Goal: Task Accomplishment & Management: Manage account settings

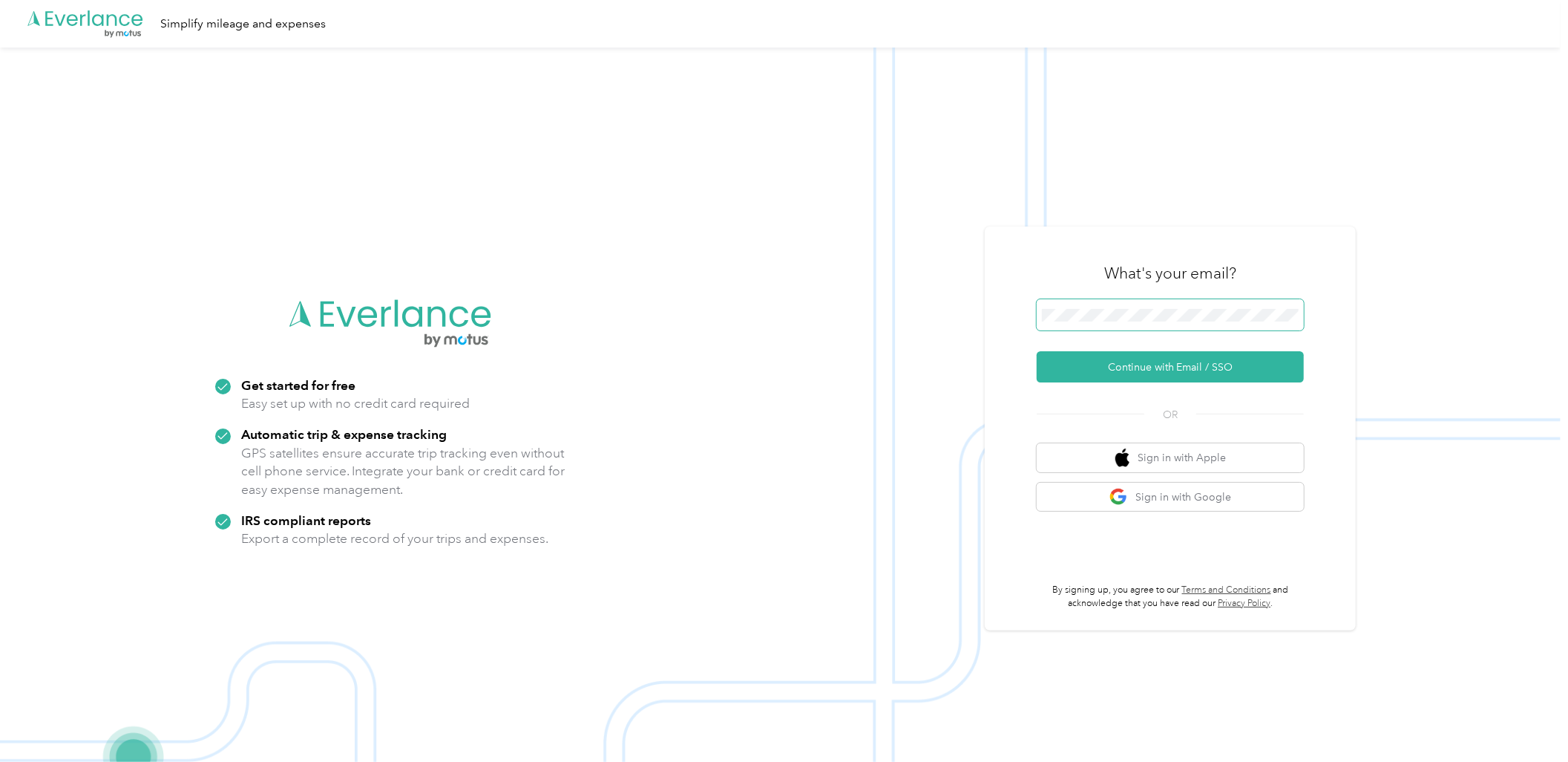
click at [1103, 305] on span at bounding box center [1170, 314] width 267 height 31
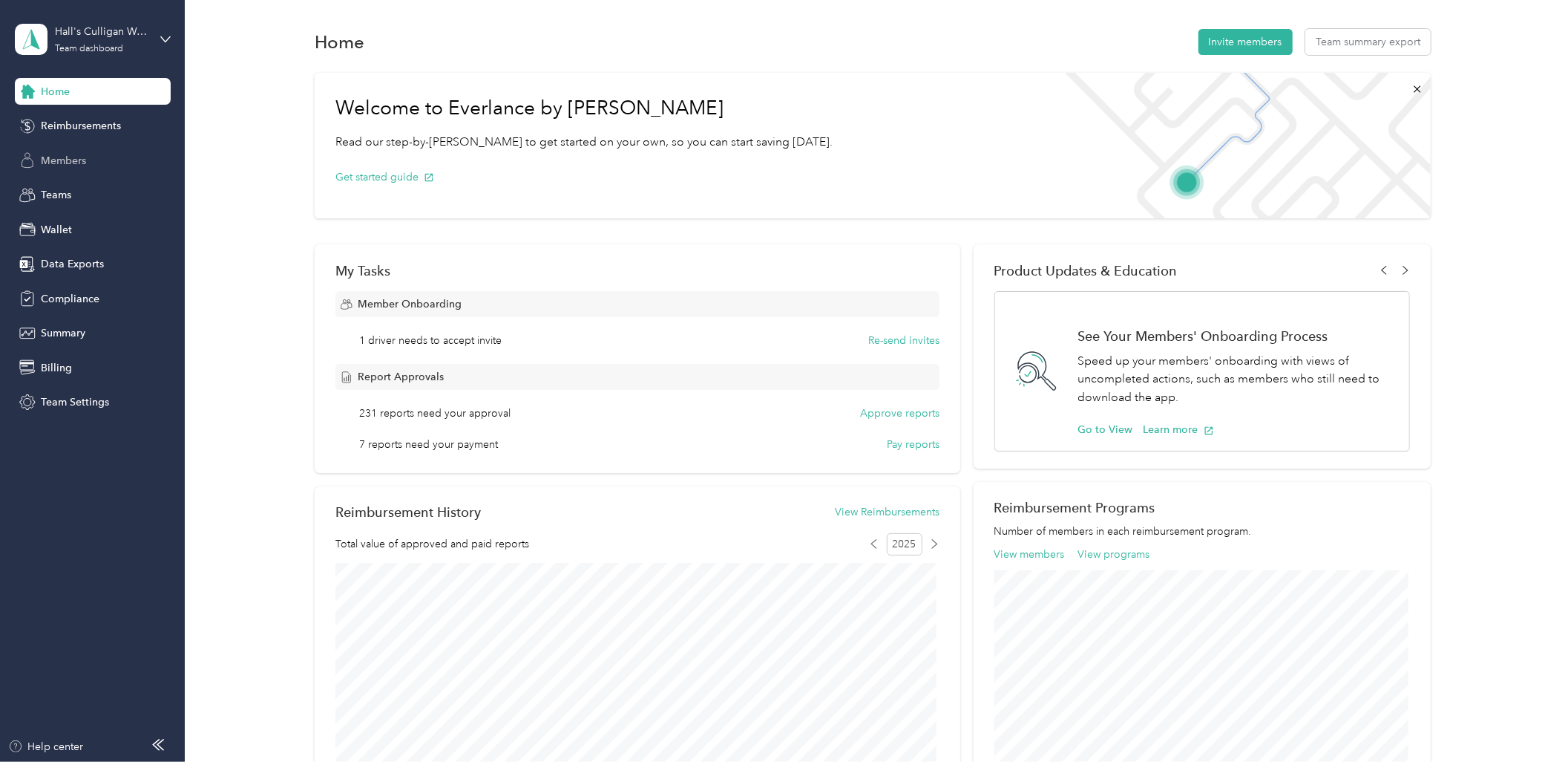
click at [71, 163] on span "Members" at bounding box center [63, 160] width 45 height 16
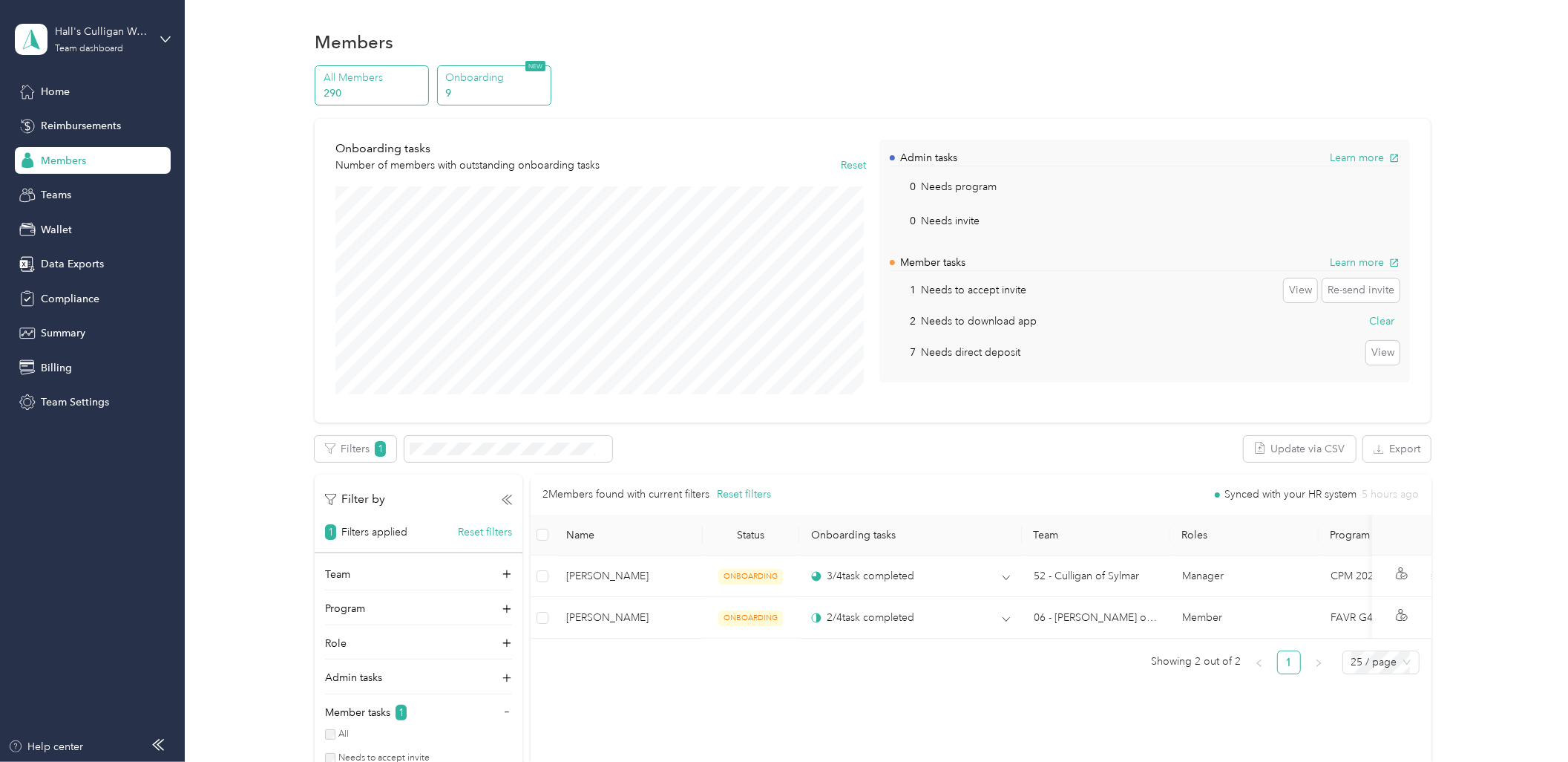
click at [352, 85] on p "290" at bounding box center [374, 93] width 101 height 16
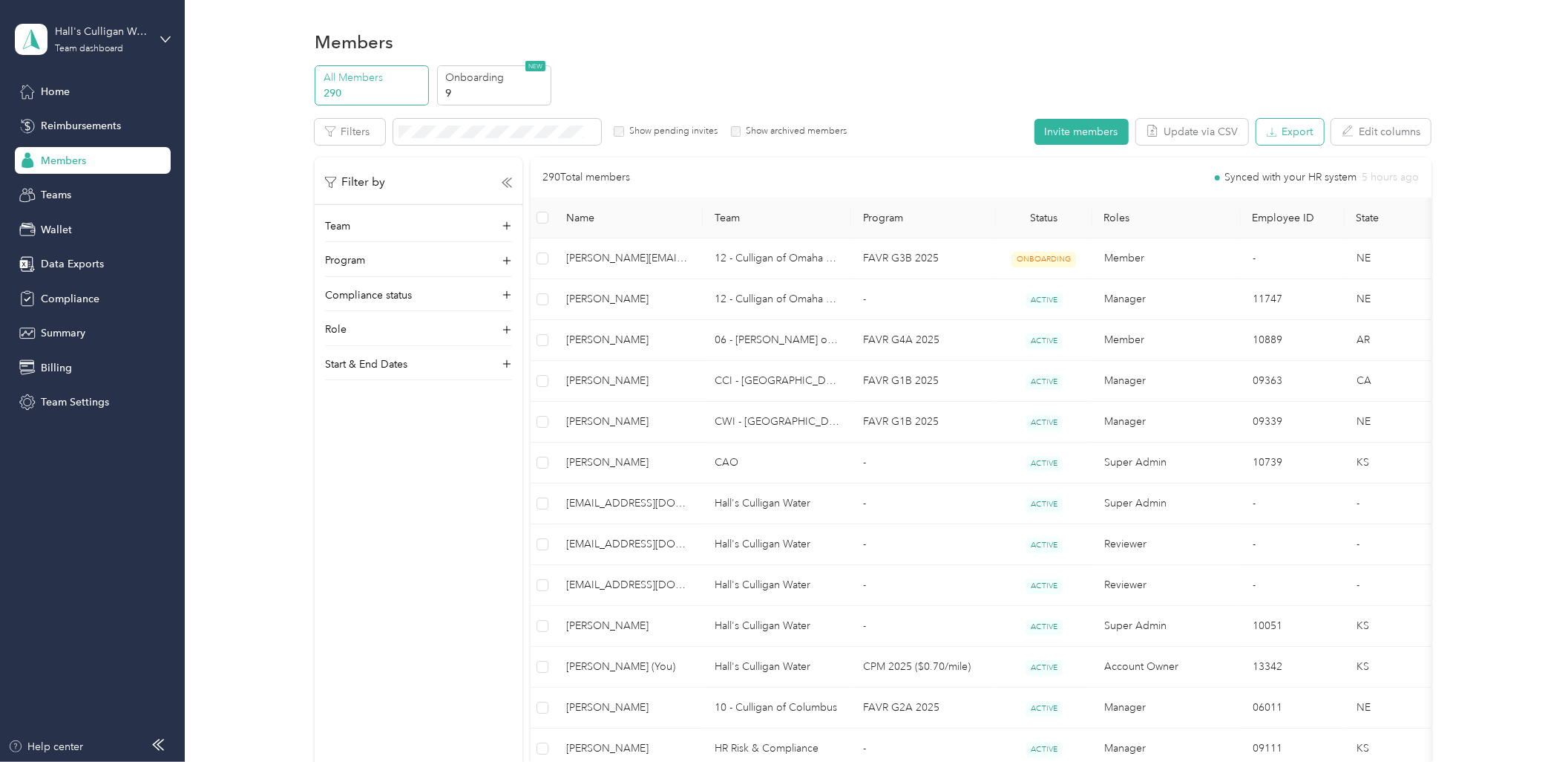
click at [1311, 128] on button "Export" at bounding box center [1291, 132] width 67 height 26
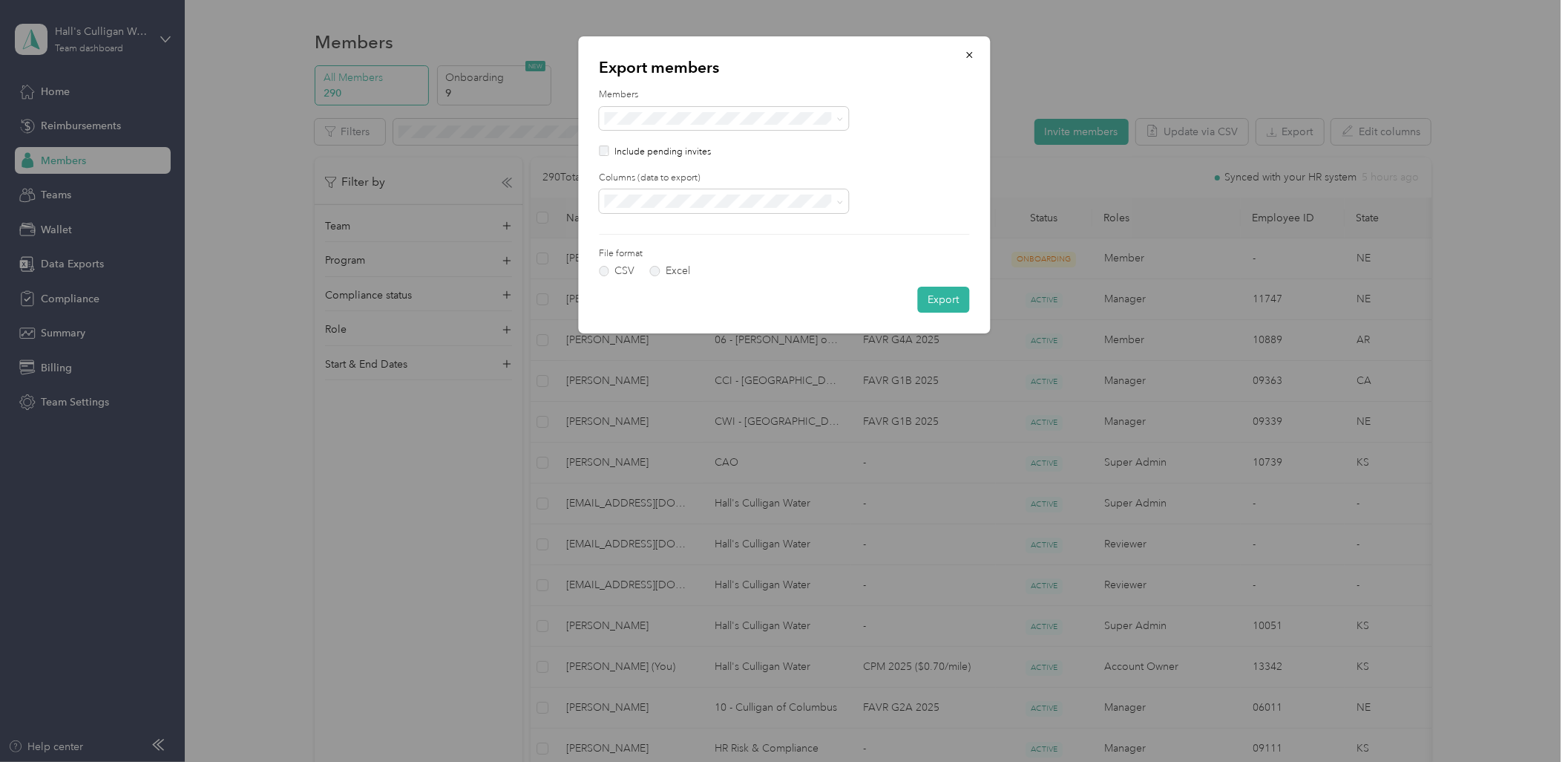
click at [703, 186] on div "Columns (data to export)" at bounding box center [784, 192] width 370 height 42
click at [618, 254] on span "All columns" at bounding box center [636, 253] width 54 height 12
click at [655, 275] on label "Excel" at bounding box center [670, 271] width 40 height 11
click at [949, 307] on button "Export" at bounding box center [943, 300] width 52 height 26
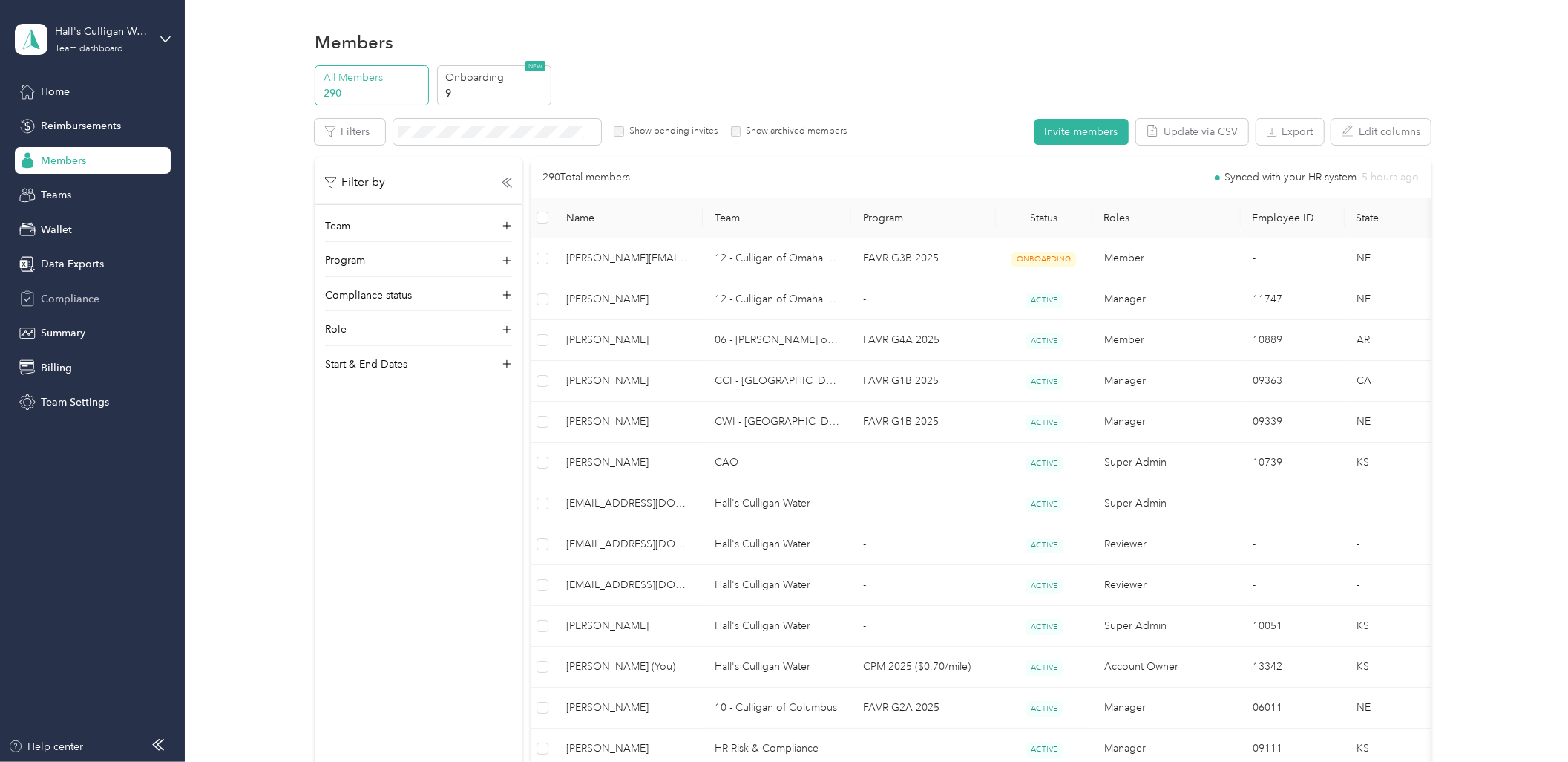
click at [94, 301] on span "Compliance" at bounding box center [70, 298] width 58 height 16
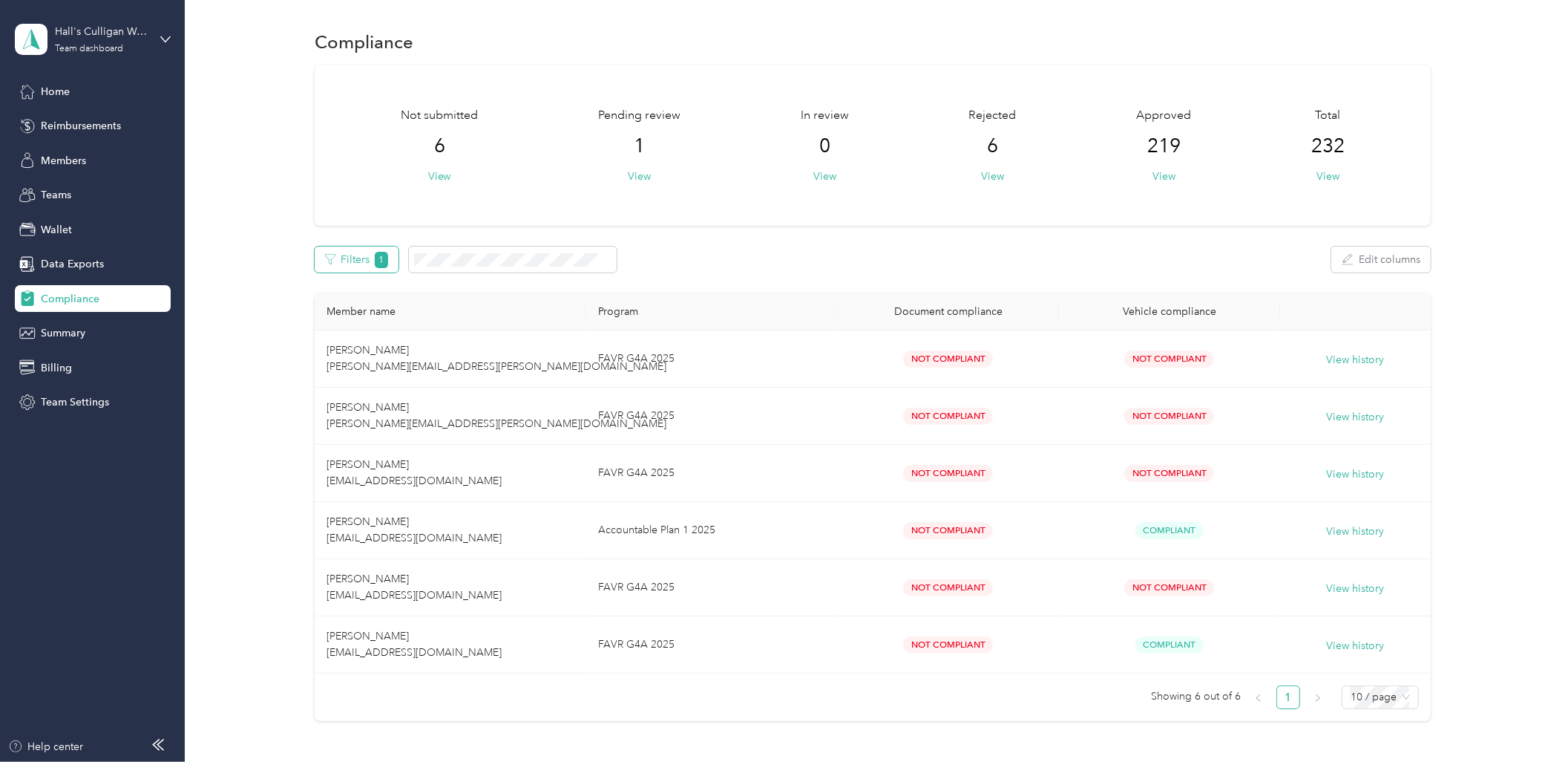
click at [358, 259] on button "Filters 1" at bounding box center [356, 259] width 84 height 26
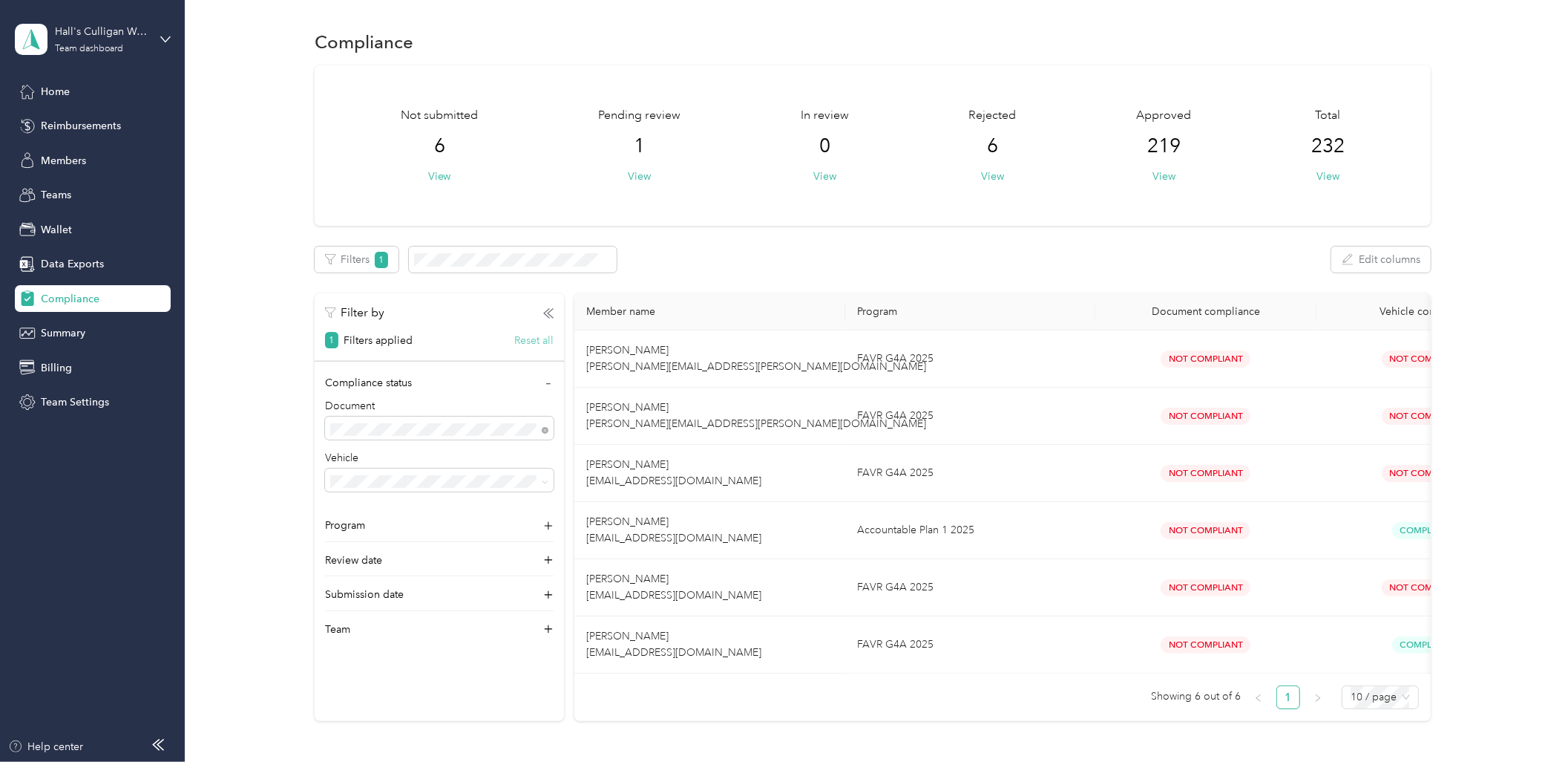
click at [548, 342] on button "Reset all" at bounding box center [534, 340] width 39 height 16
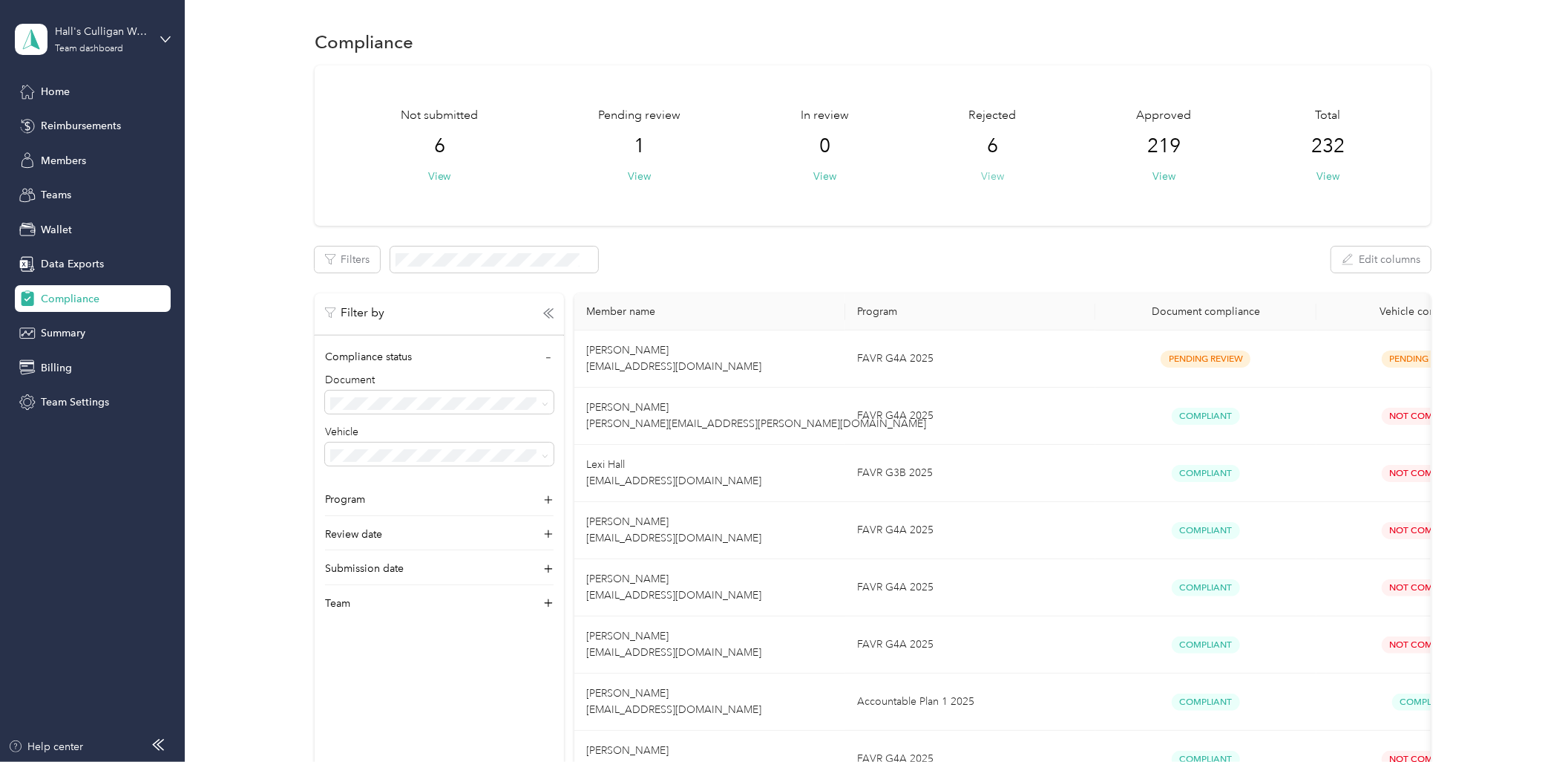
click at [988, 176] on button "View" at bounding box center [993, 176] width 23 height 16
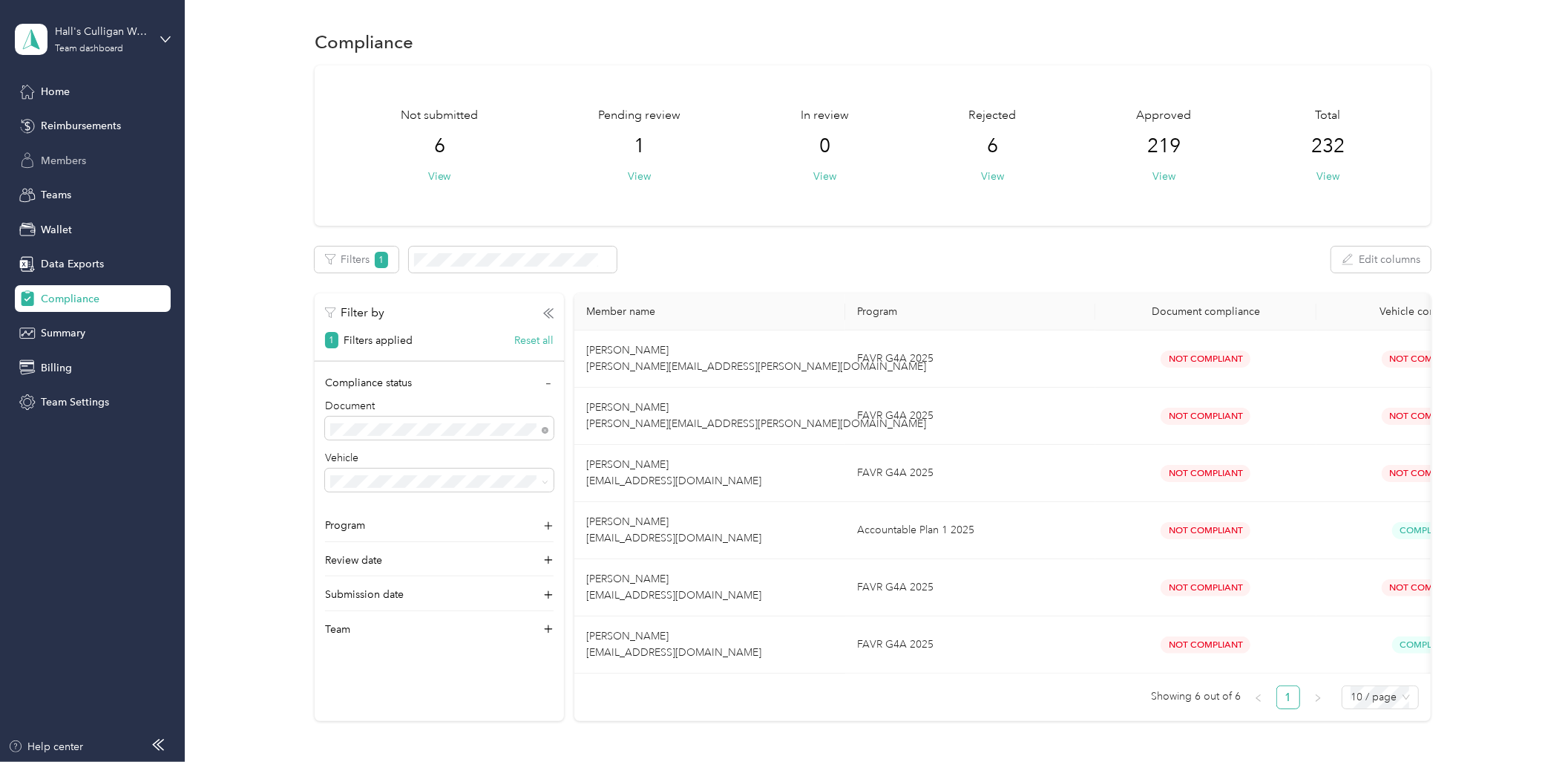
click at [63, 163] on span "Members" at bounding box center [63, 160] width 45 height 16
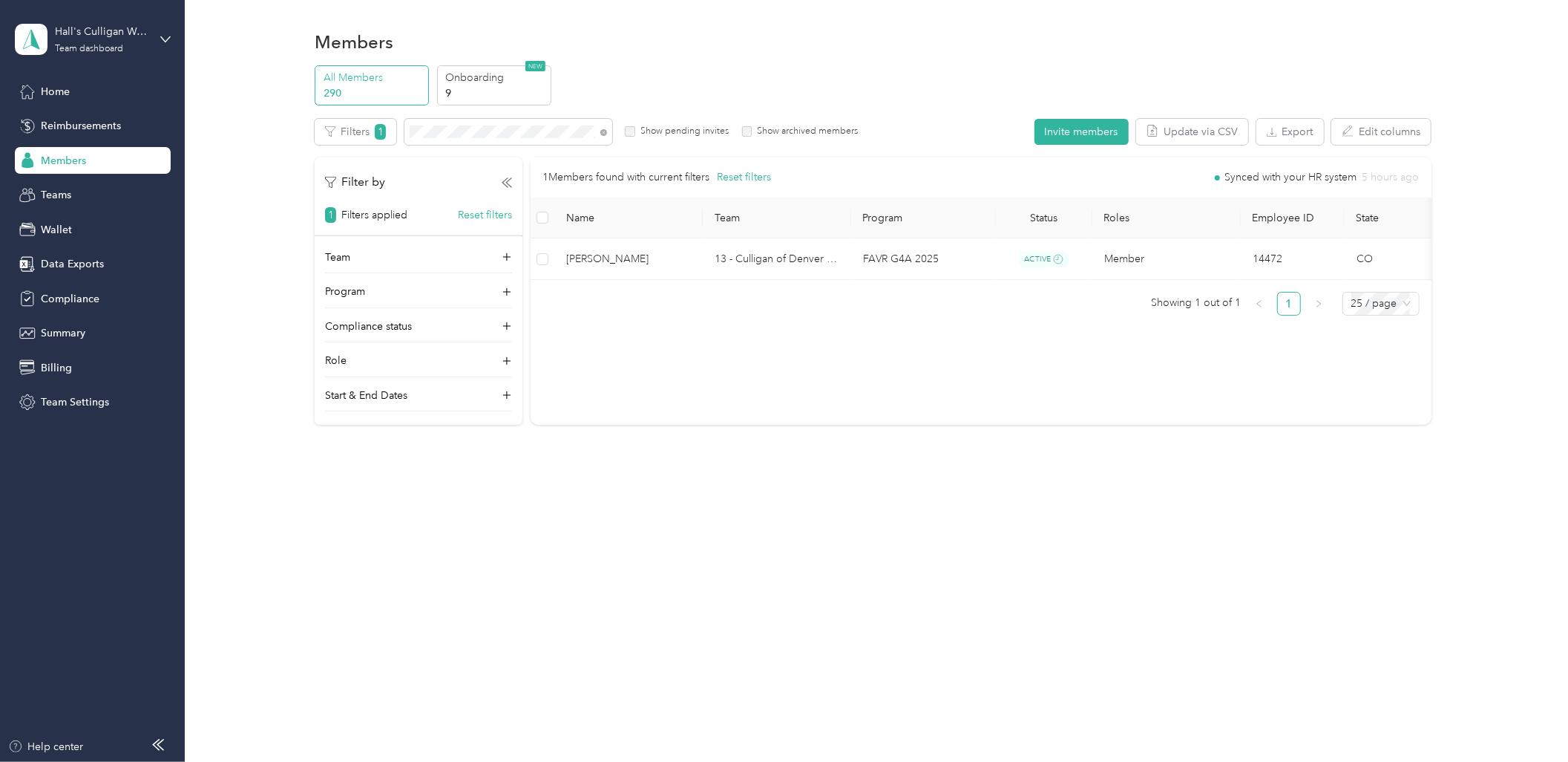
click at [919, 480] on div "Members All Members 290 Onboarding 9 NEW Edit role Edit team Edit program Expor…" at bounding box center [873, 259] width 1376 height 518
drag, startPoint x: 602, startPoint y: 554, endPoint x: 608, endPoint y: 524, distance: 30.6
click at [602, 554] on div "Members All Members 290 Onboarding 9 NEW Edit role Edit team Edit program Expor…" at bounding box center [873, 381] width 1376 height 762
click at [488, 95] on p "9" at bounding box center [495, 93] width 101 height 16
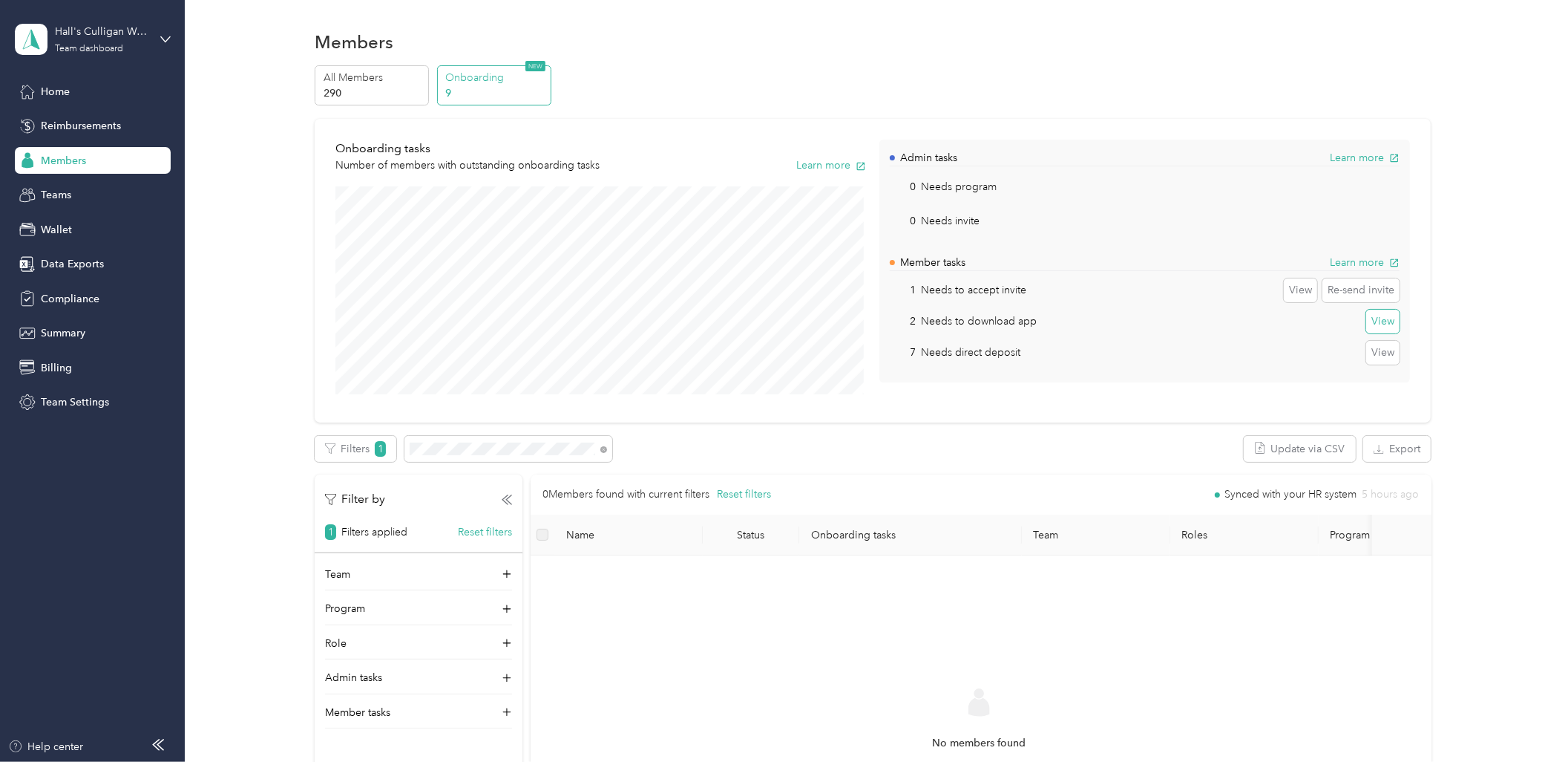
click at [1390, 320] on button "View" at bounding box center [1383, 321] width 34 height 24
click at [485, 530] on button "Reset filters" at bounding box center [485, 531] width 54 height 16
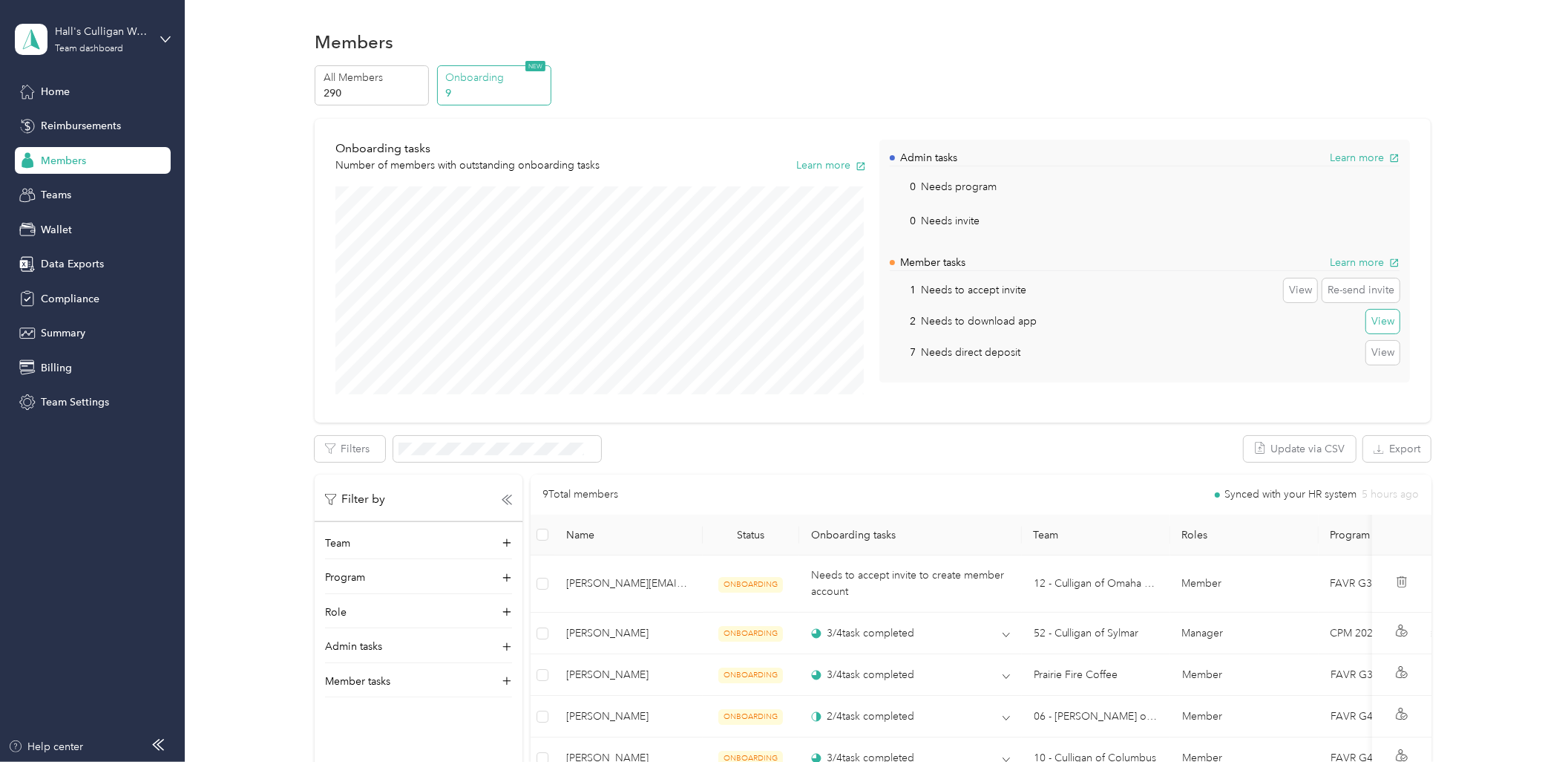
click at [1375, 324] on button "View" at bounding box center [1383, 321] width 34 height 24
